Goal: Task Accomplishment & Management: Manage account settings

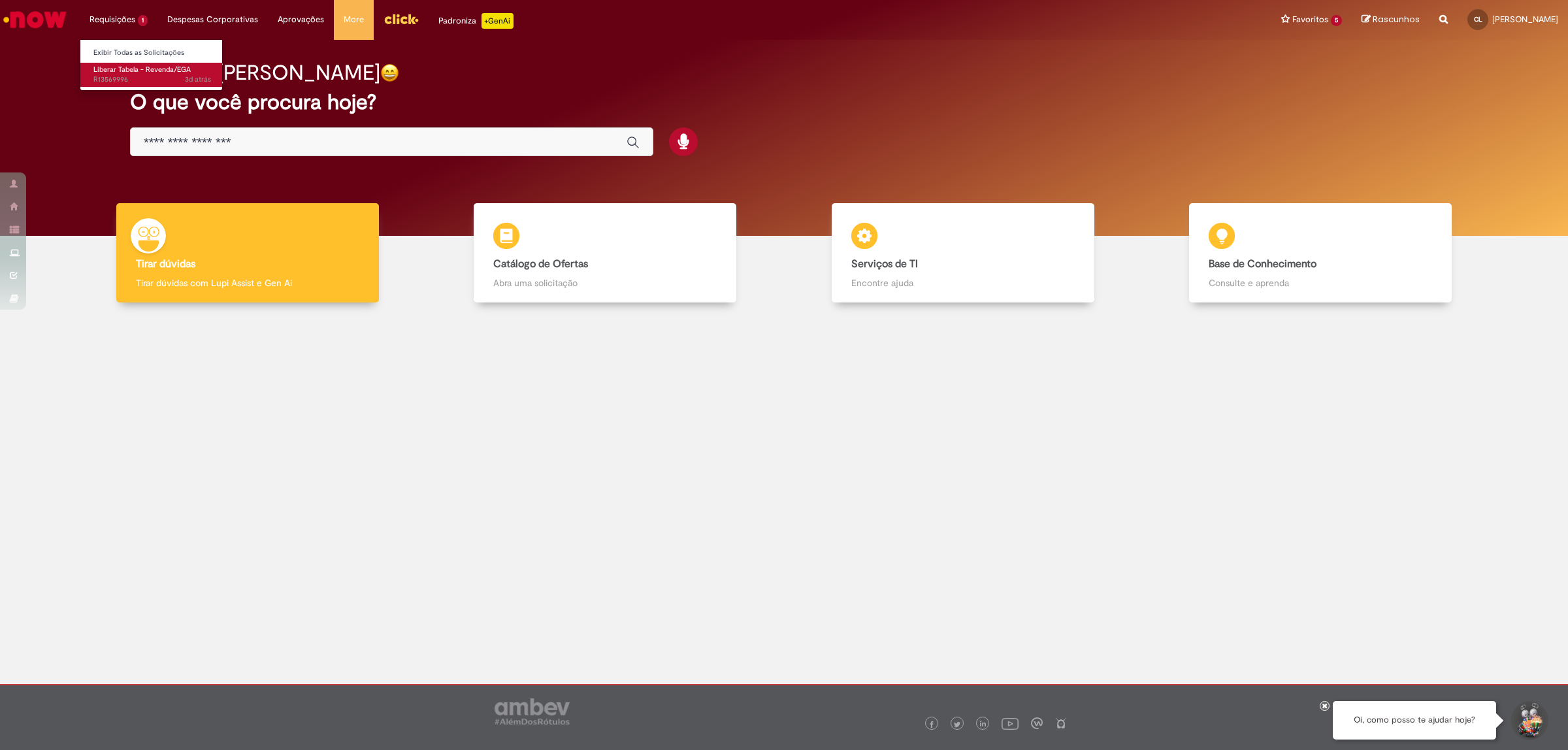
click at [133, 67] on span "Liberar Tabela - Revenda/EGA" at bounding box center [141, 69] width 97 height 9
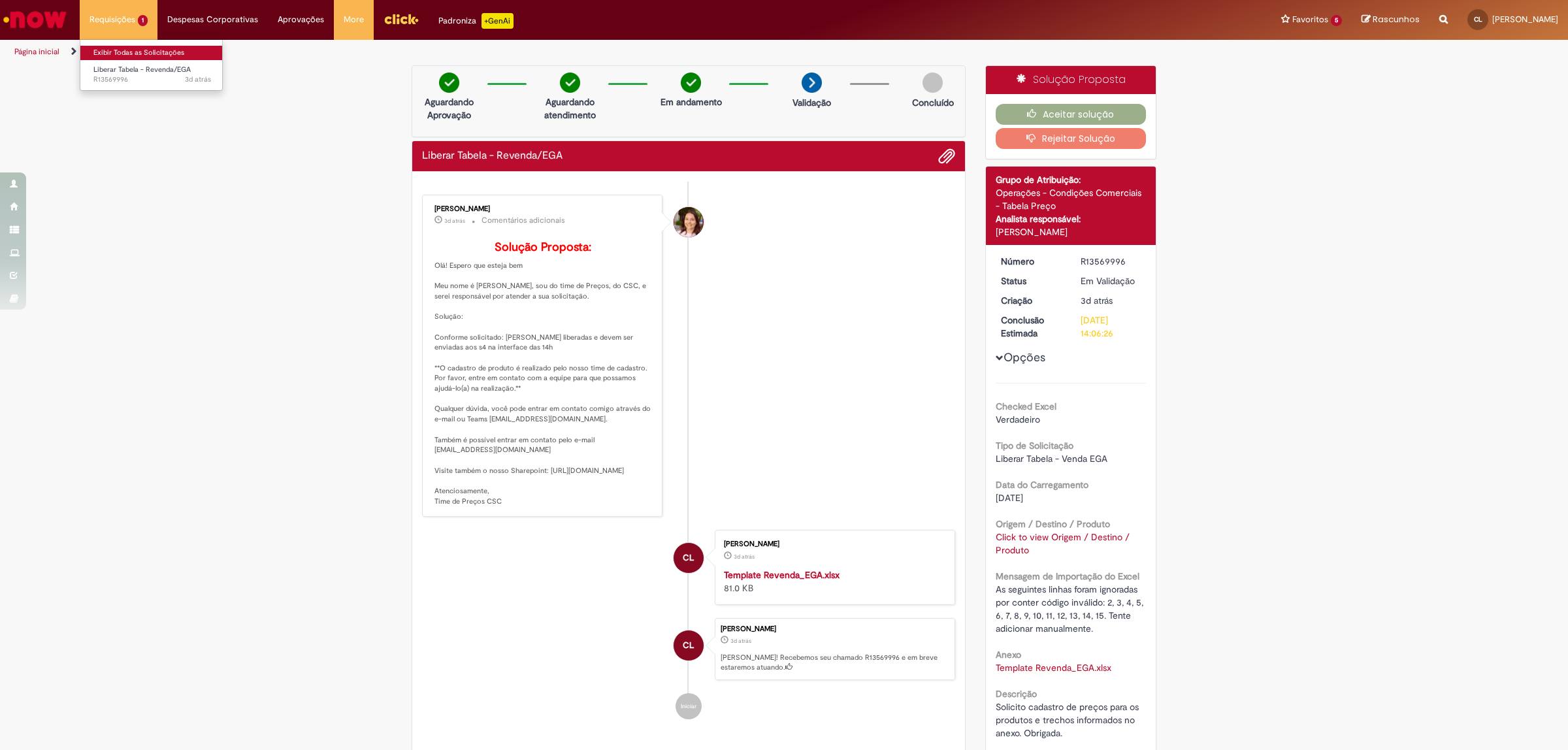
click at [145, 49] on link "Exibir Todas as Solicitações" at bounding box center [152, 53] width 144 height 15
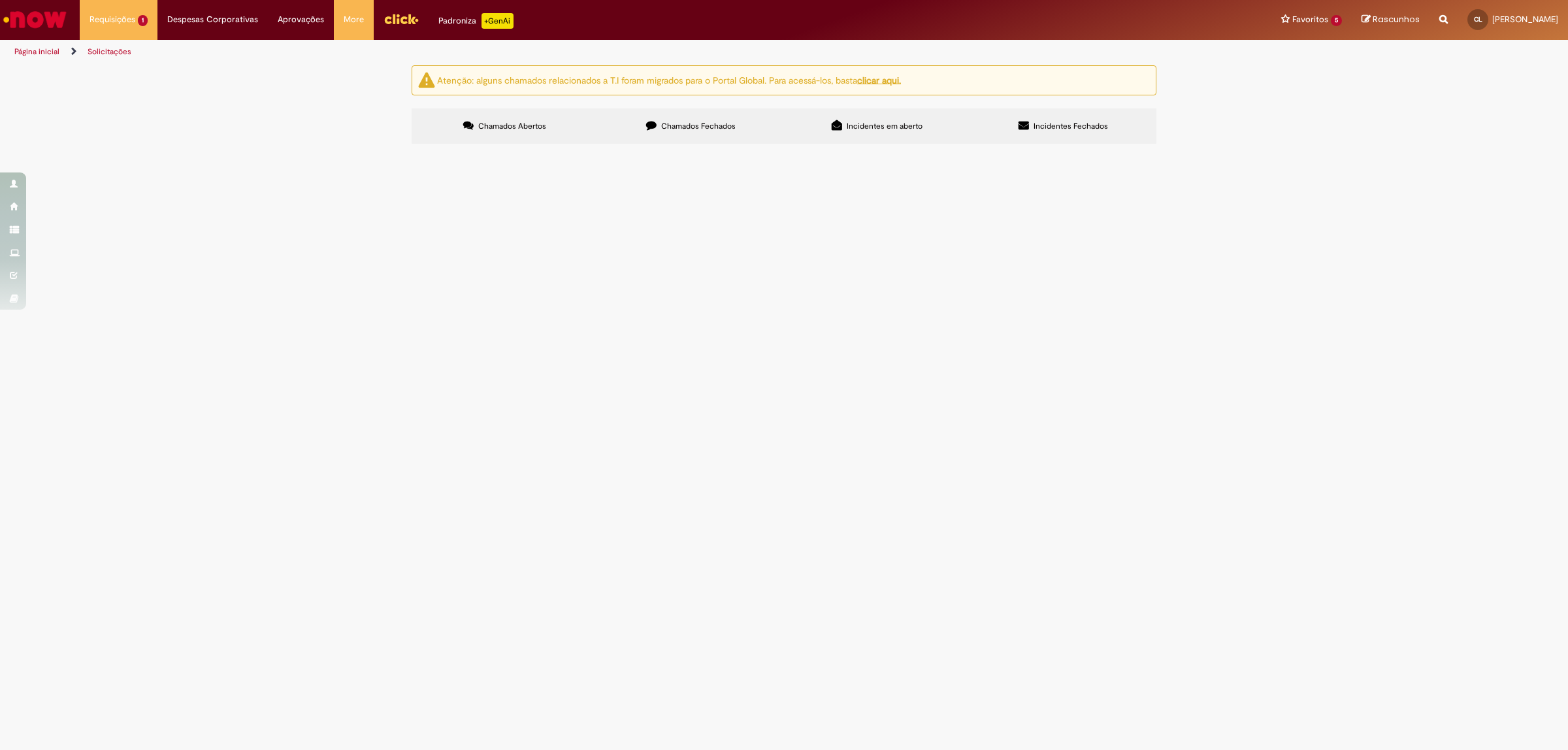
click at [667, 128] on span "Chamados Fechados" at bounding box center [698, 126] width 74 height 10
click at [0, 0] on span "Não tenho o numero do selo fiscal. Necessario criar cadastro de trava fiscal pa…" at bounding box center [0, 0] width 0 height 0
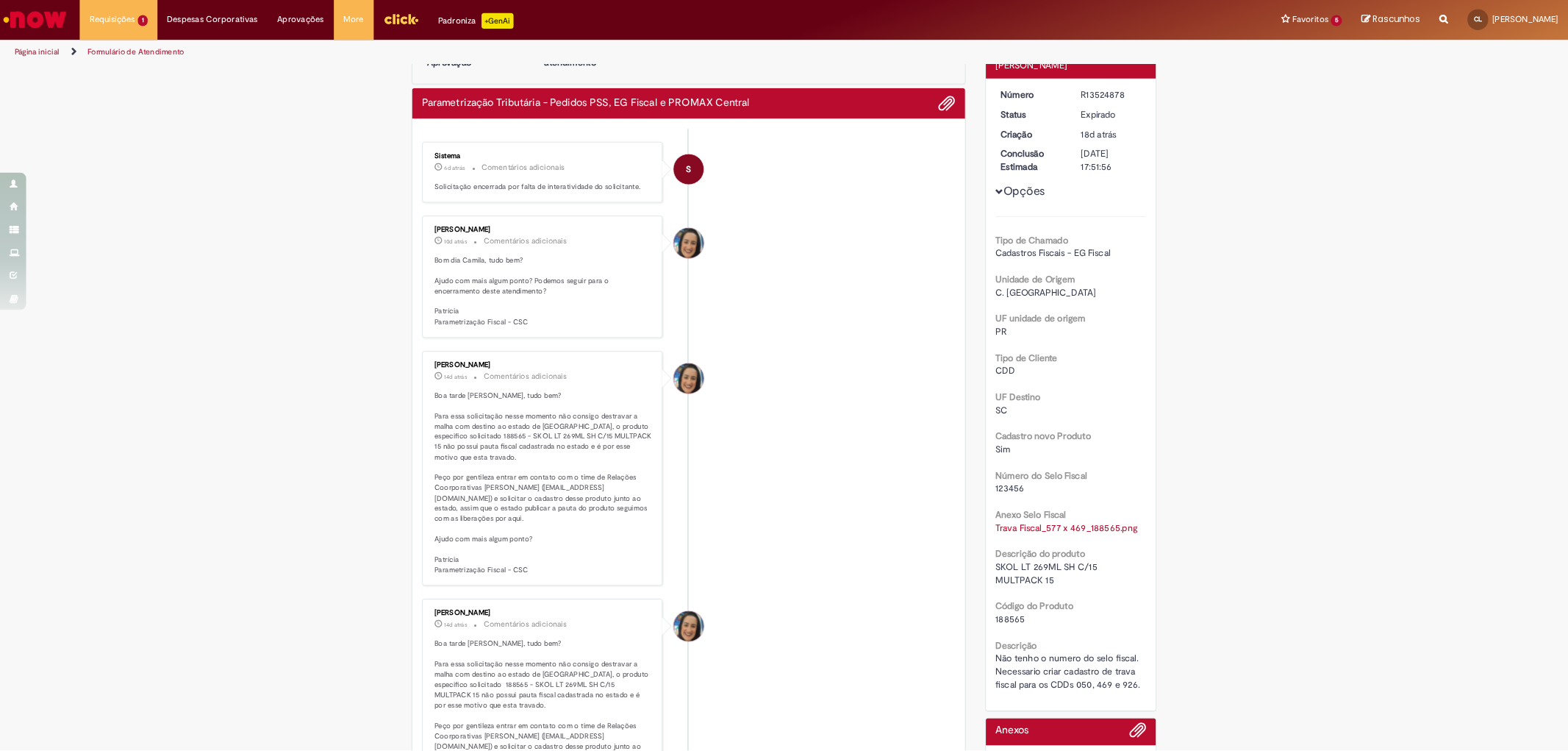
scroll to position [92, 0]
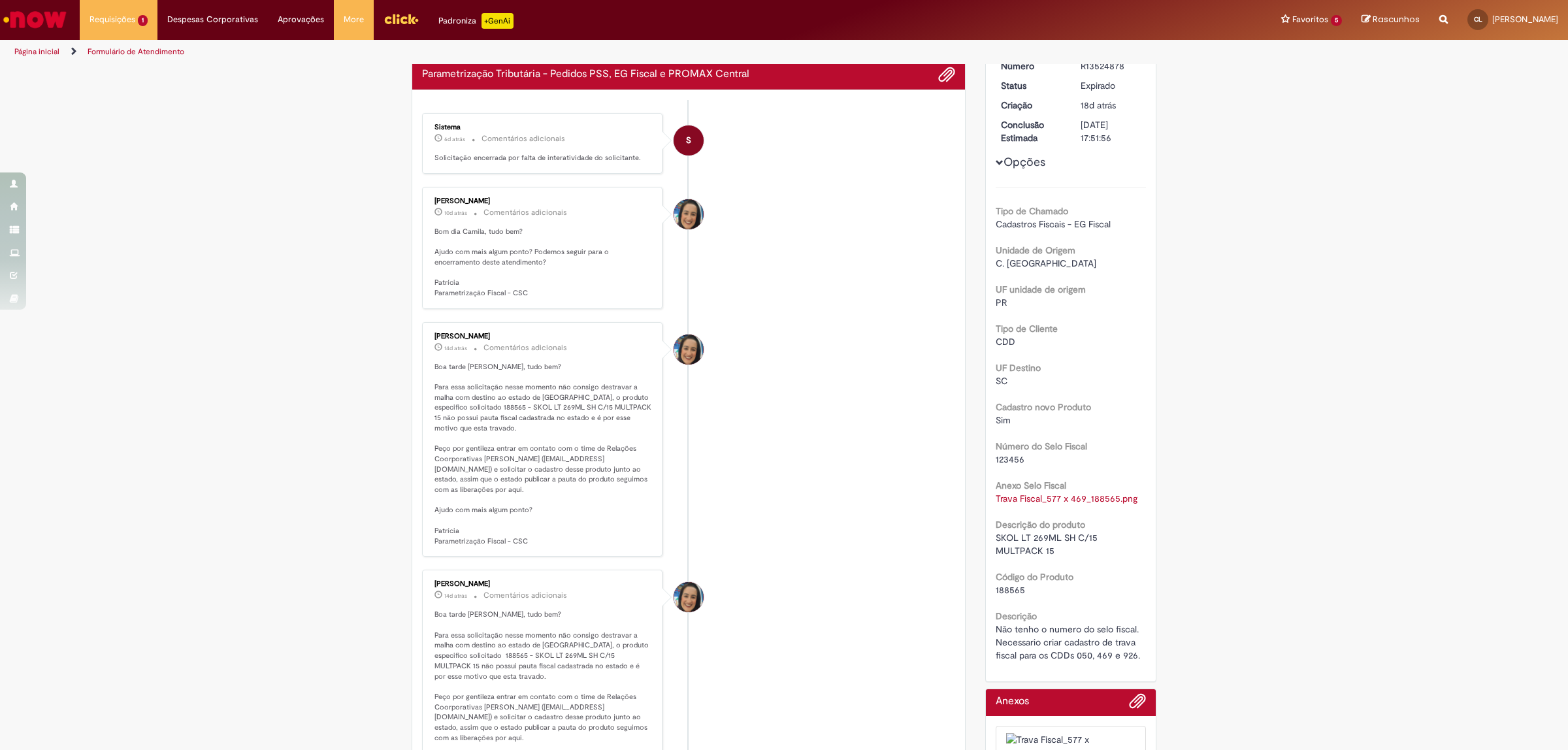
click at [827, 518] on li "[PERSON_NAME] 14d atrás 14 dias atrás Comentários adicionais Boa tarde [PERSON_…" at bounding box center [689, 440] width 533 height 235
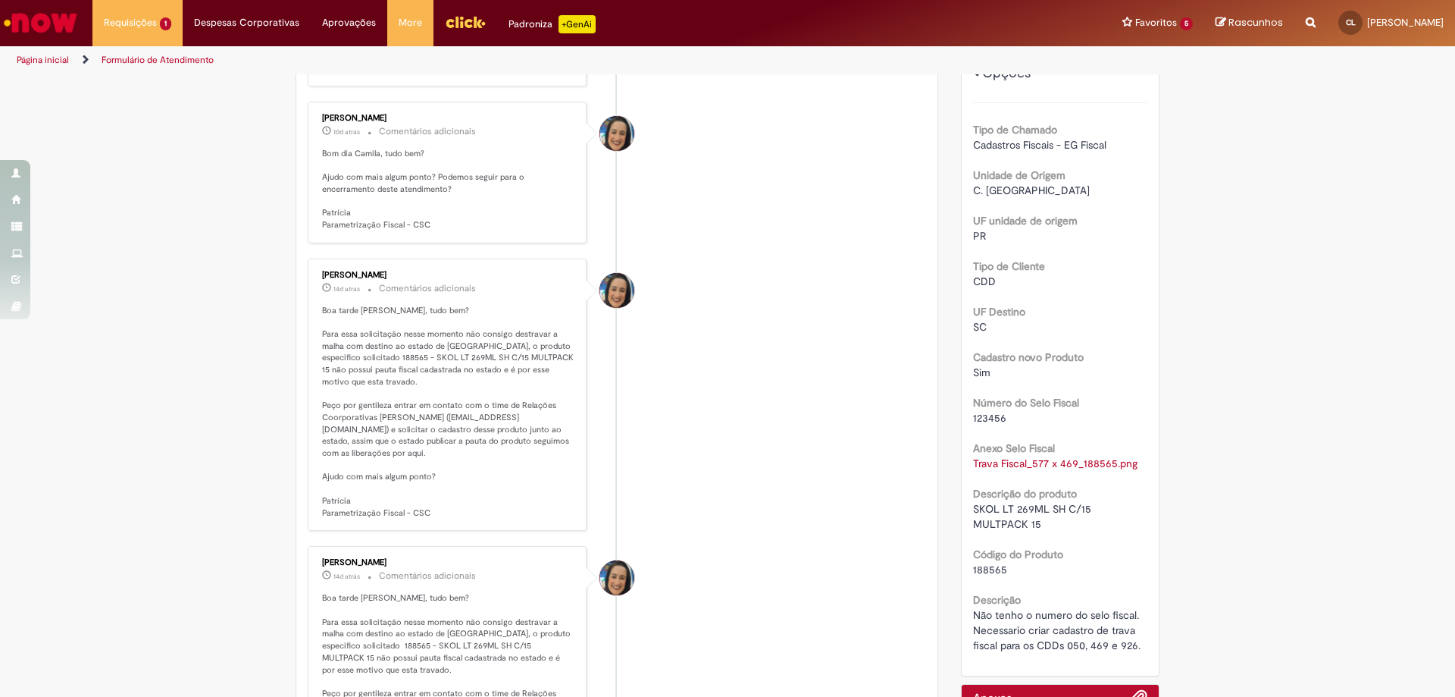
scroll to position [247, 0]
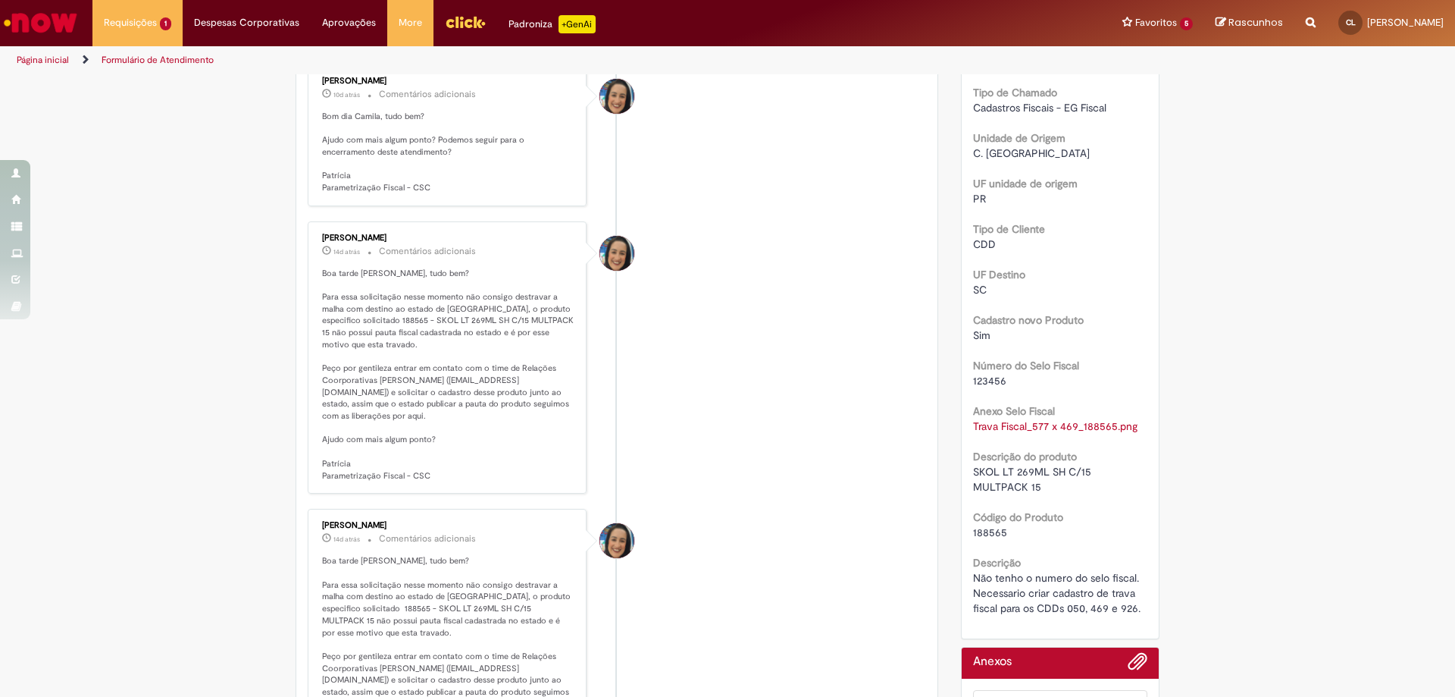
click at [1030, 128] on div "Unidade de Origem C. [GEOGRAPHIC_DATA]" at bounding box center [1060, 144] width 175 height 34
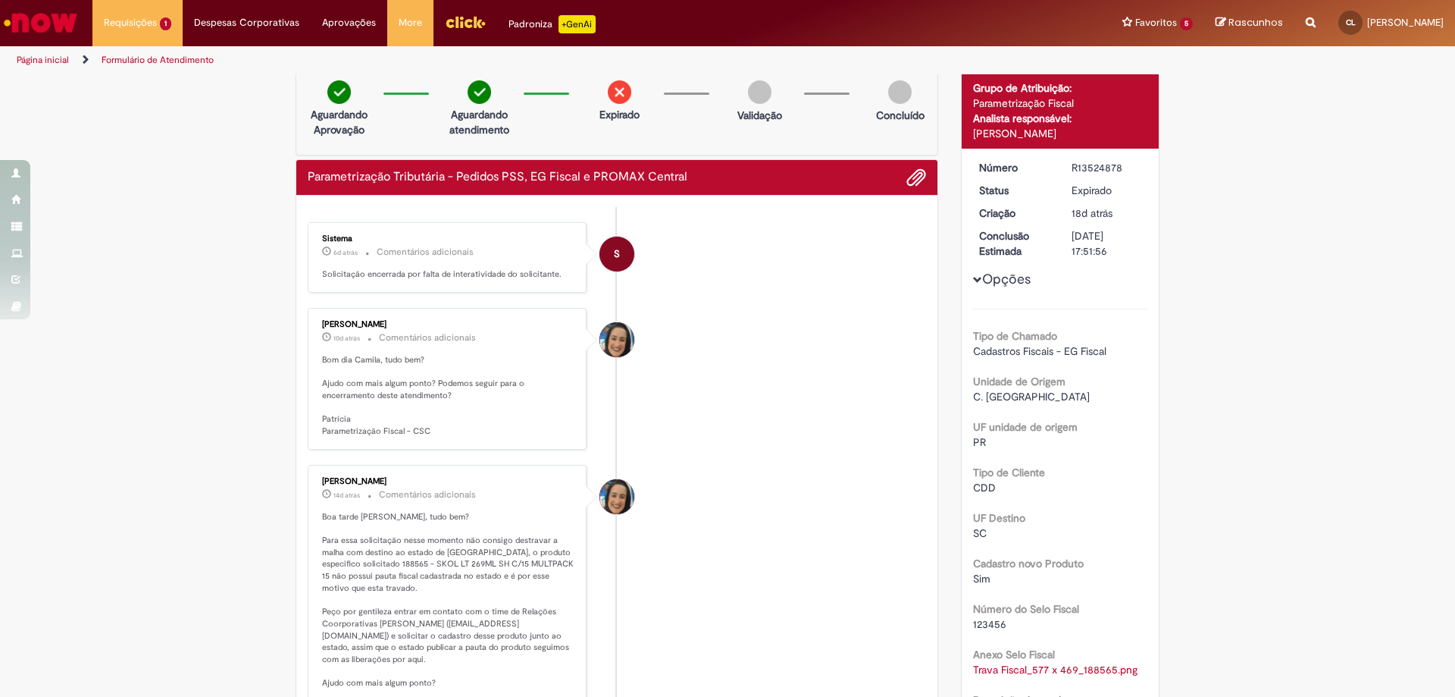
scroll to position [0, 0]
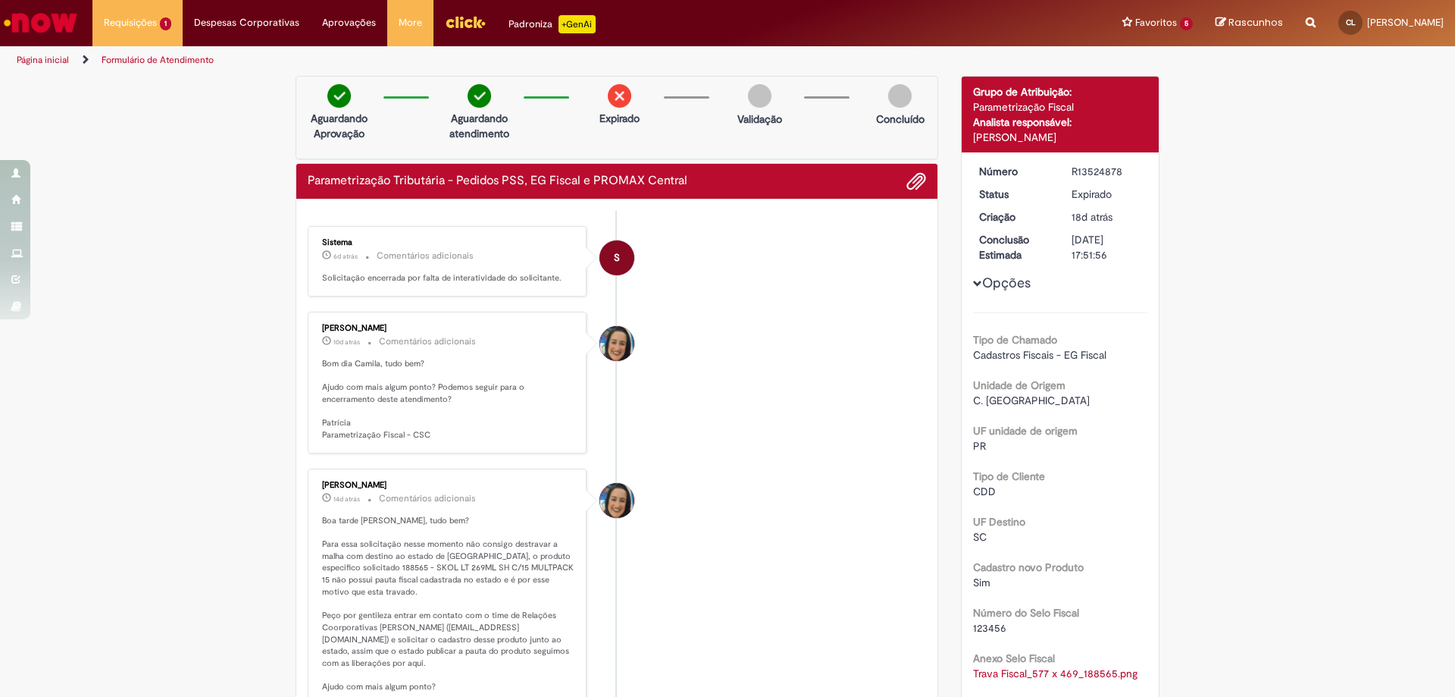
click at [1076, 169] on div "R13524878" at bounding box center [1107, 171] width 70 height 15
copy div "R13524878"
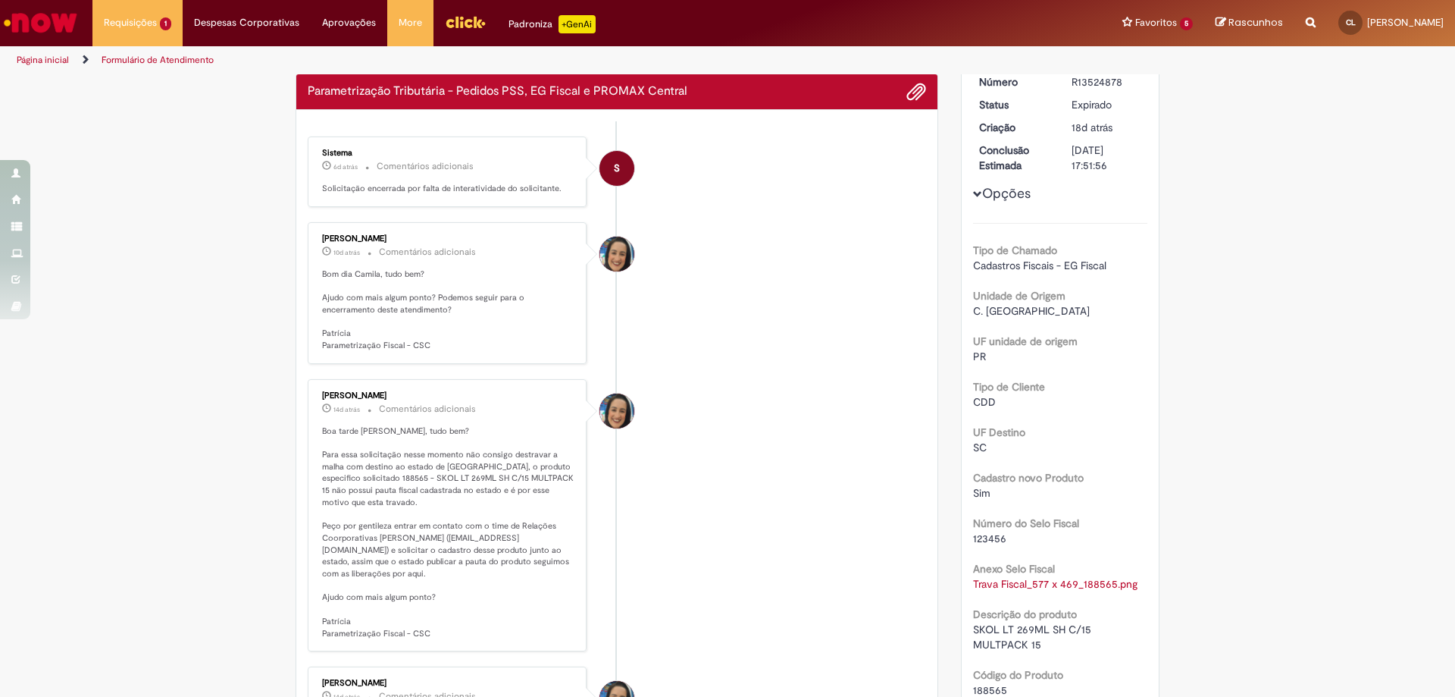
scroll to position [227, 0]
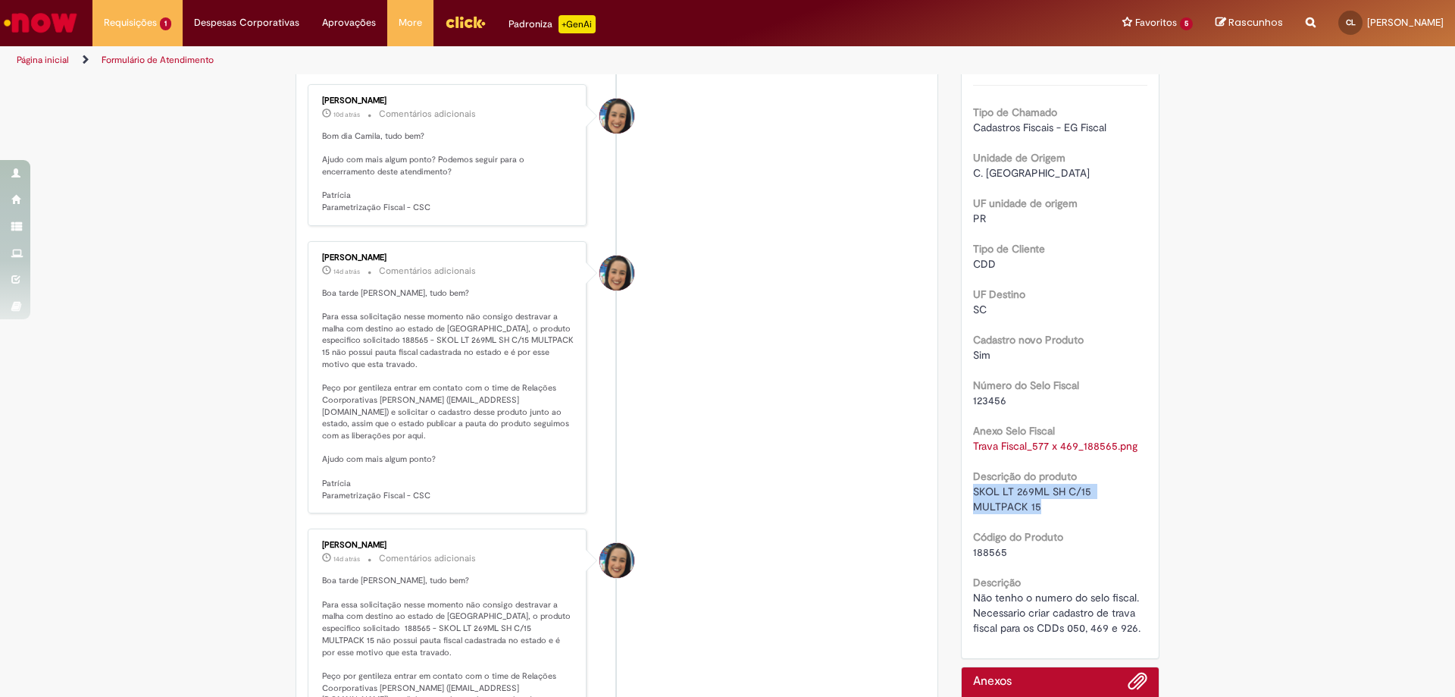
drag, startPoint x: 1048, startPoint y: 511, endPoint x: 965, endPoint y: 496, distance: 84.6
click at [965, 496] on div "Número R13524878 Status Expirado Criação 18d atrás 18 dias atrás Conclusão Esti…" at bounding box center [1061, 291] width 198 height 733
click at [1068, 545] on div "188565" at bounding box center [1060, 551] width 175 height 15
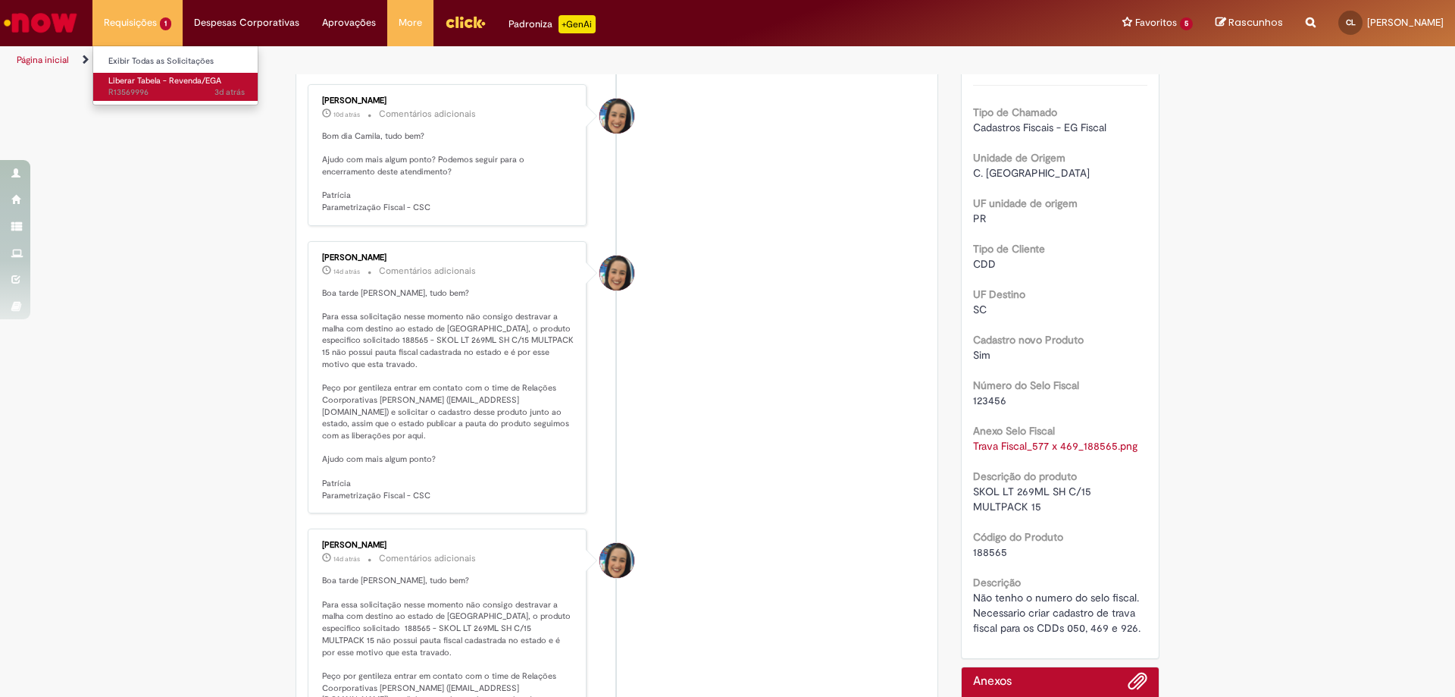
click at [156, 82] on span "Liberar Tabela - Revenda/EGA" at bounding box center [164, 80] width 113 height 11
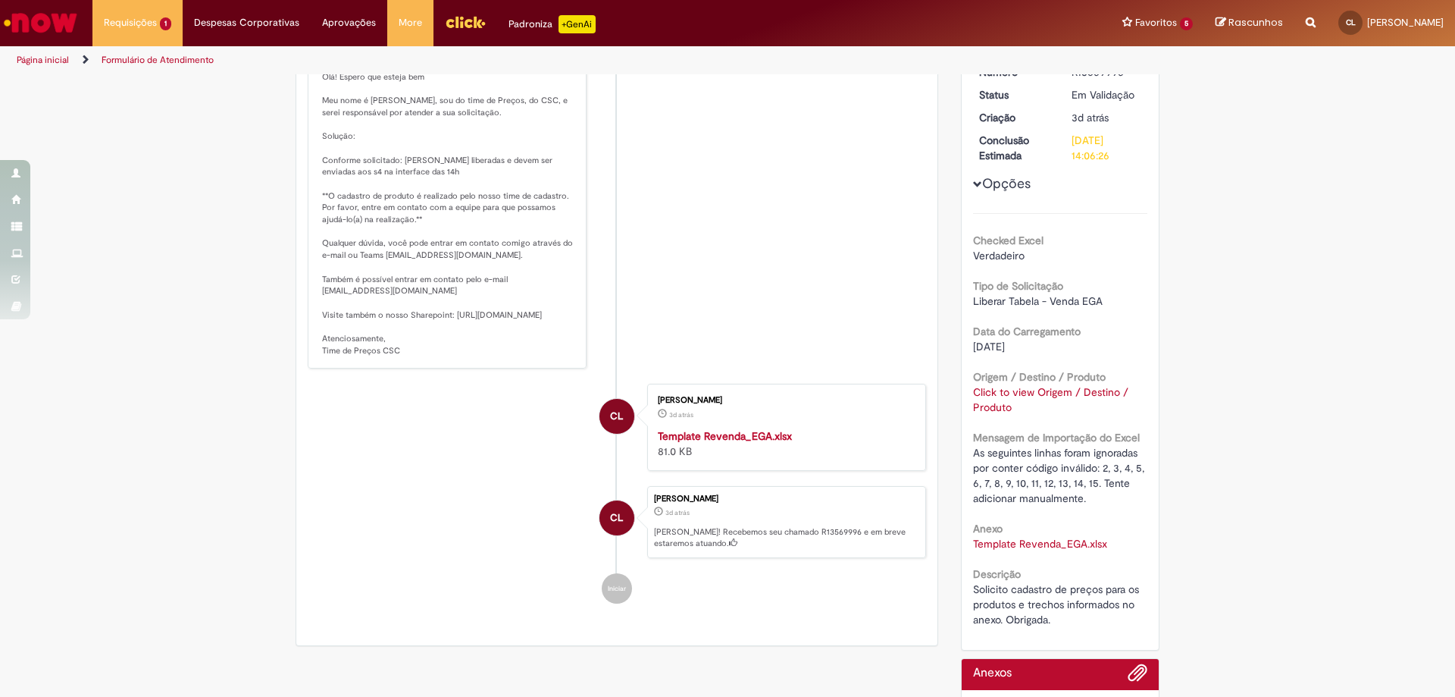
scroll to position [377, 0]
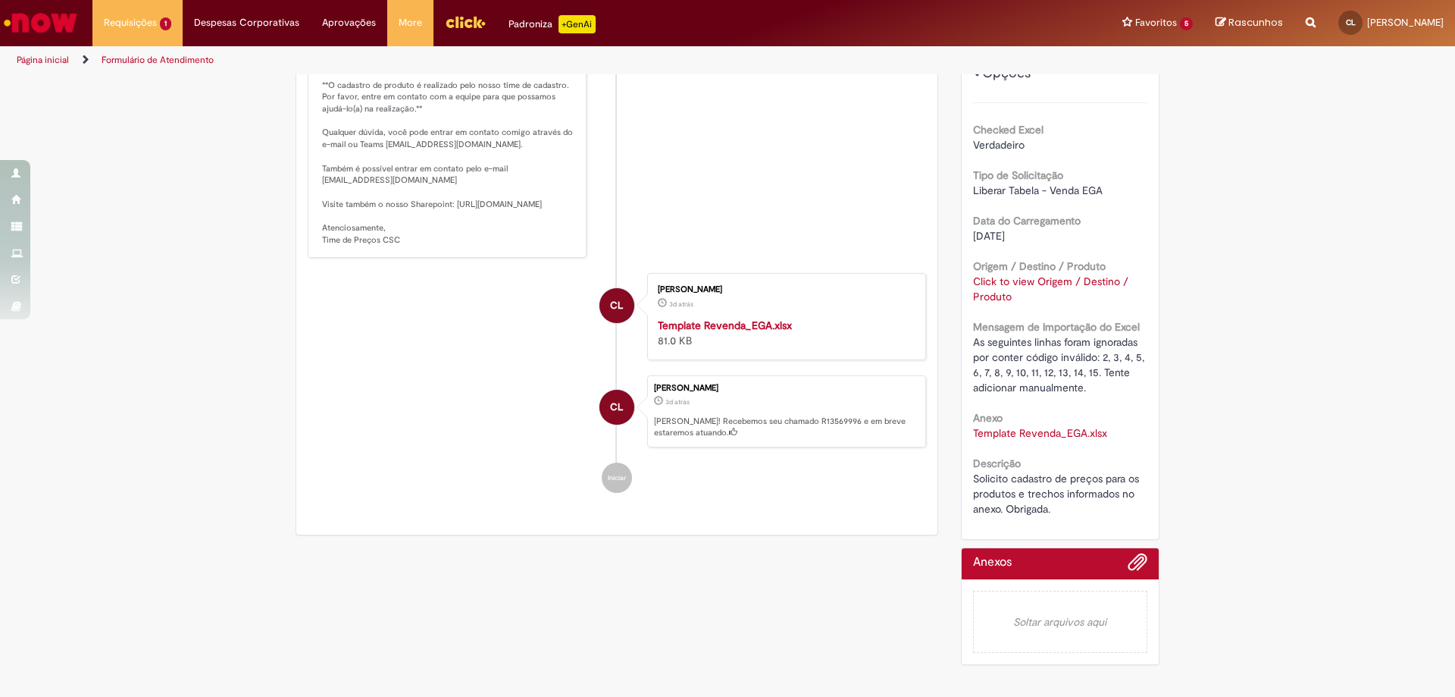
click at [1032, 426] on link "Template Revenda_EGA.xlsx" at bounding box center [1040, 433] width 134 height 14
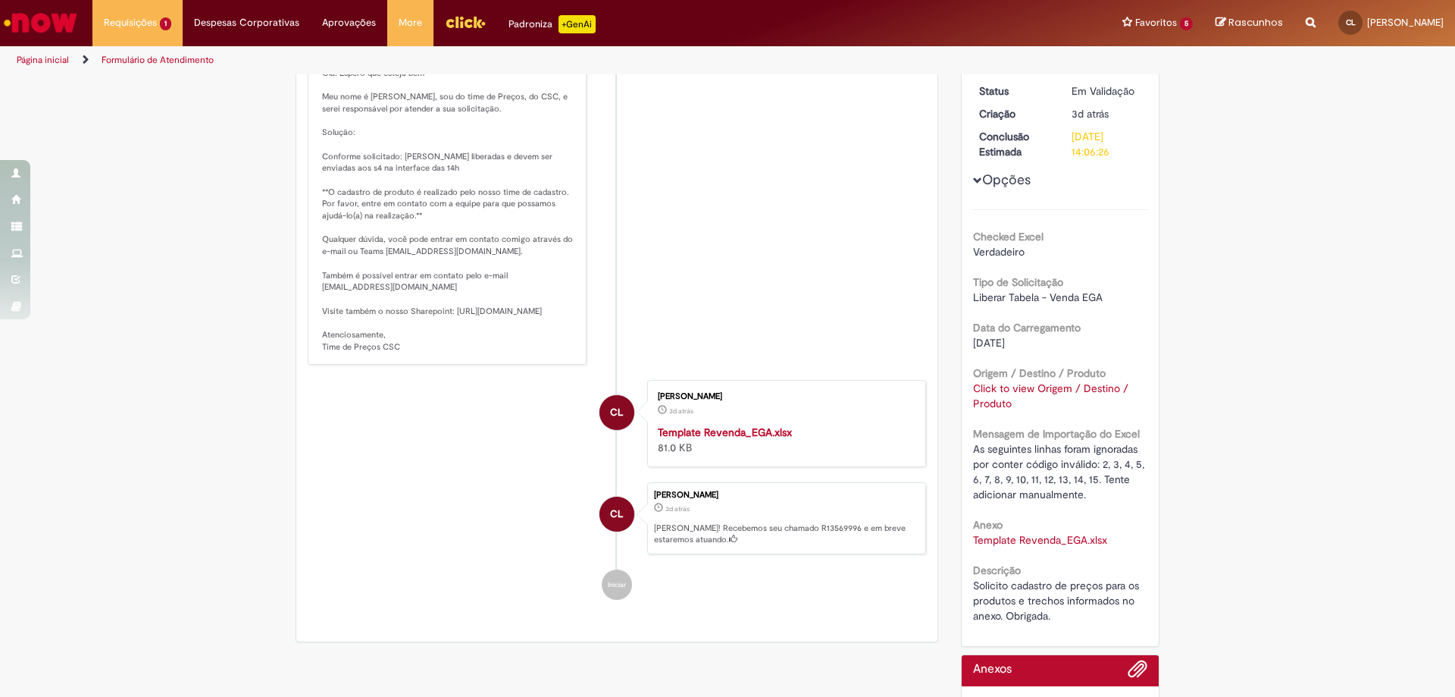
scroll to position [0, 0]
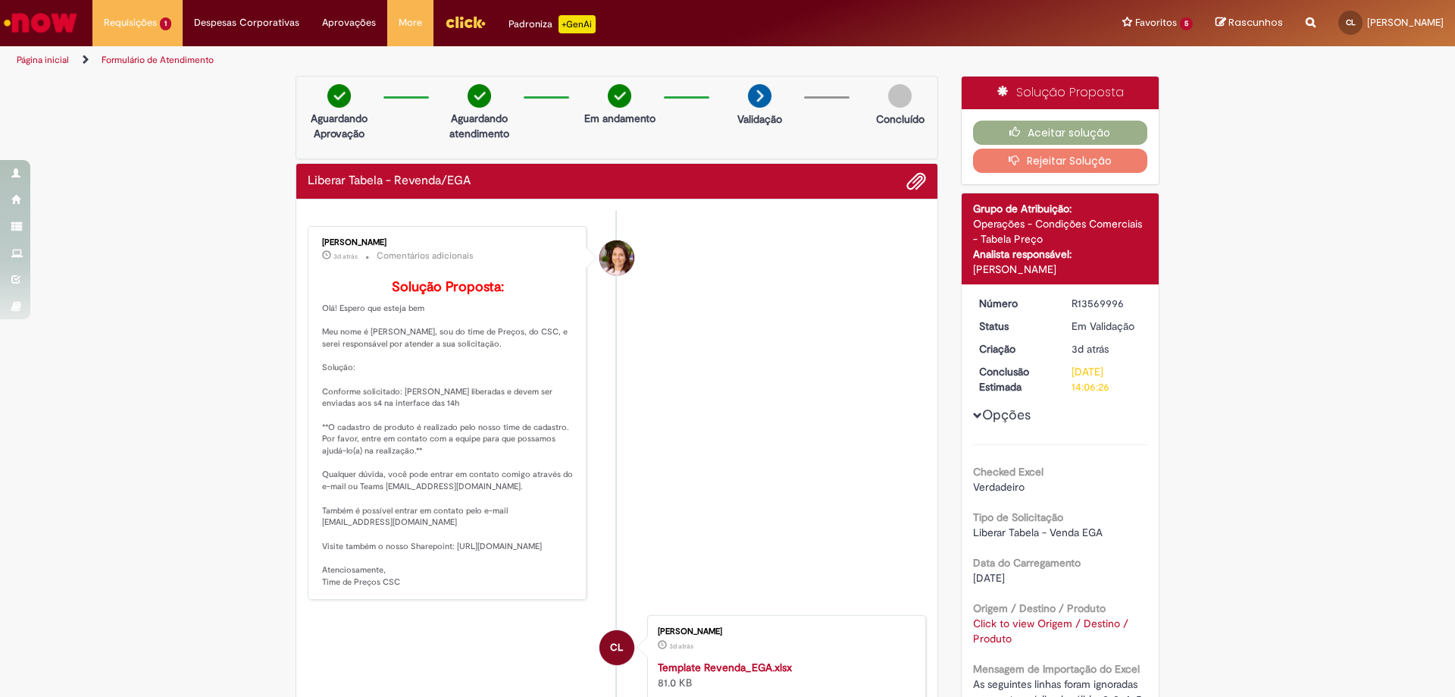
click at [1072, 157] on button "Rejeitar Solução" at bounding box center [1060, 161] width 175 height 24
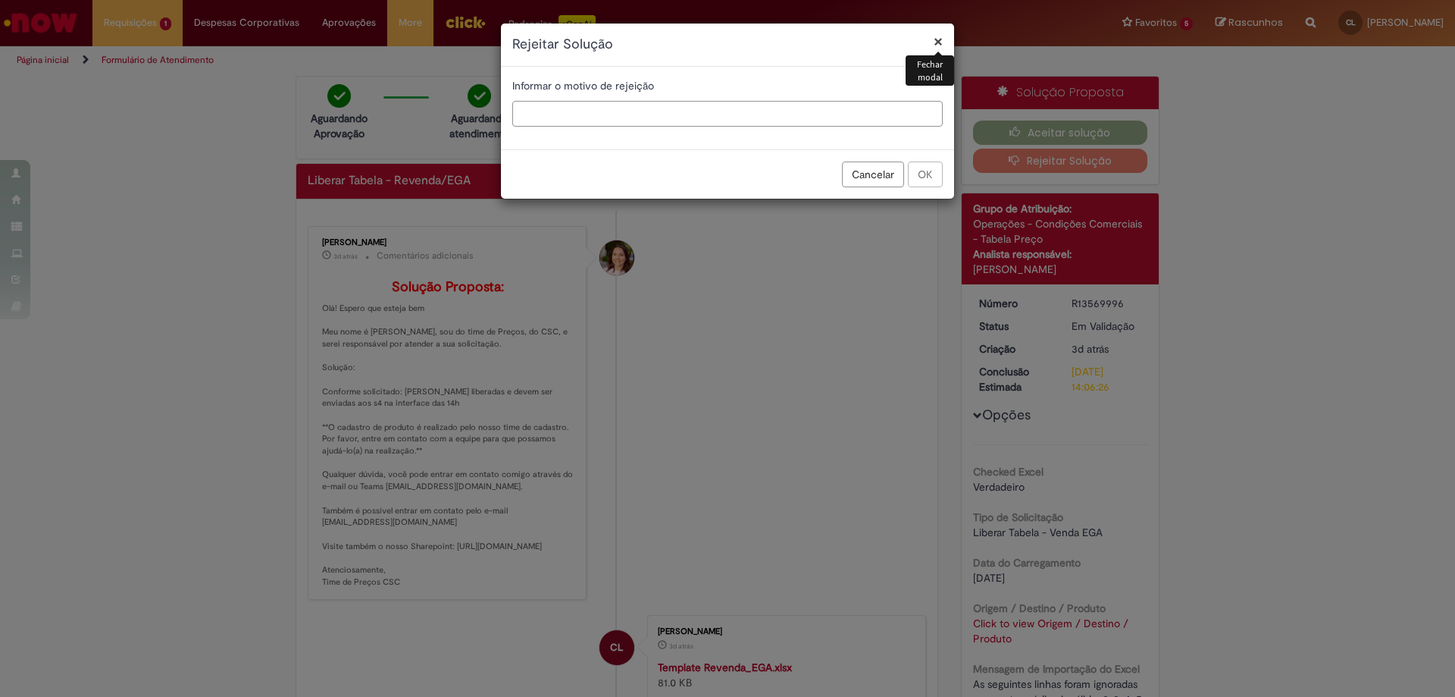
click at [706, 122] on input "text" at bounding box center [727, 114] width 431 height 26
click at [864, 177] on button "Cancelar" at bounding box center [873, 174] width 62 height 26
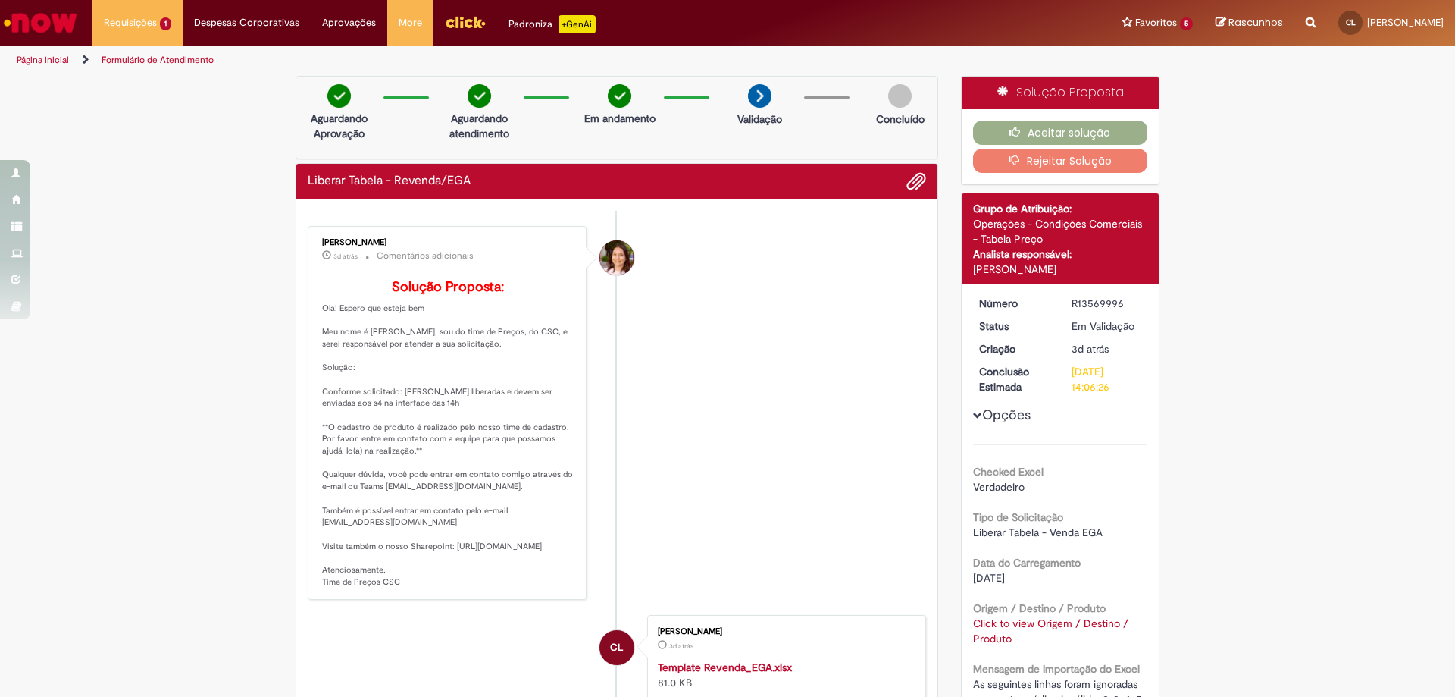
click at [1087, 307] on div "R13569996" at bounding box center [1107, 303] width 70 height 15
copy div "R13569996"
